Goal: Find specific page/section: Find specific page/section

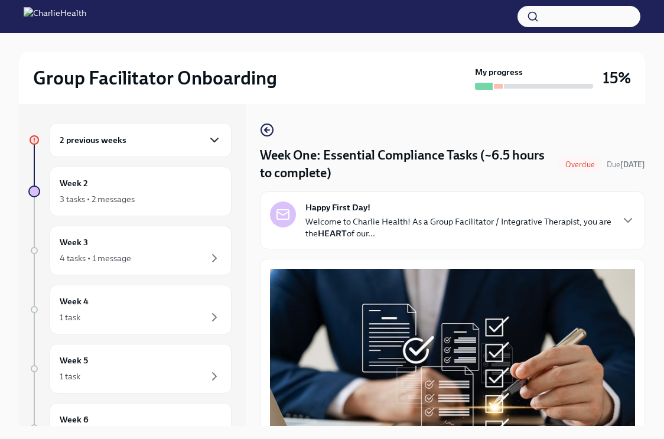
click at [217, 147] on icon "button" at bounding box center [214, 140] width 14 height 14
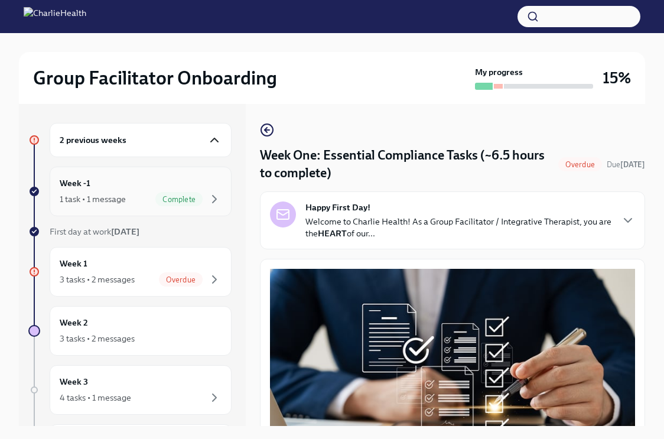
click at [99, 197] on div "1 task • 1 message" at bounding box center [93, 199] width 66 height 12
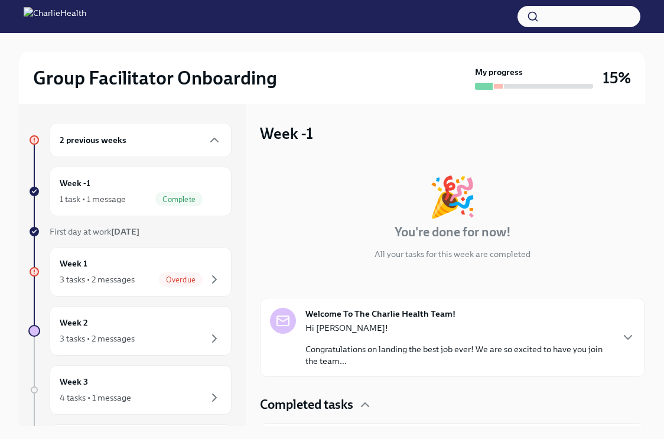
scroll to position [36, 0]
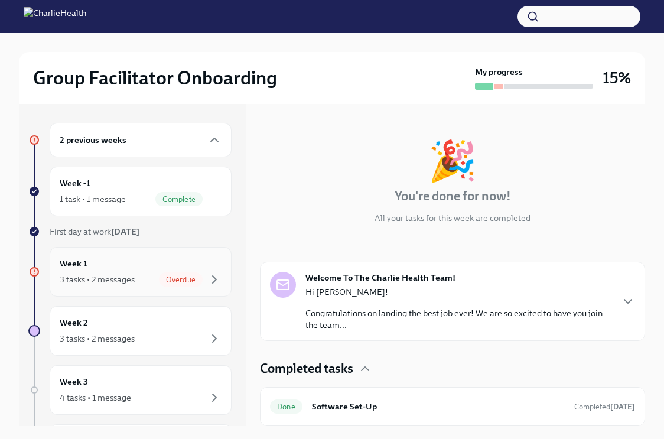
click at [124, 284] on div "3 tasks • 2 messages" at bounding box center [97, 280] width 75 height 12
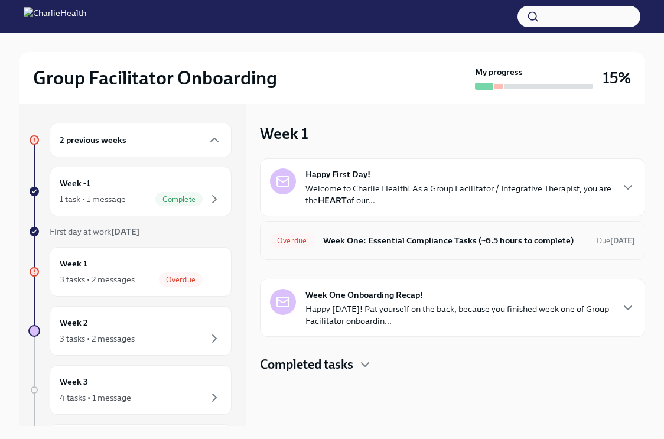
click at [399, 242] on h6 "Week One: Essential Compliance Tasks (~6.5 hours to complete)" at bounding box center [455, 240] width 264 height 13
